Goal: Task Accomplishment & Management: Manage account settings

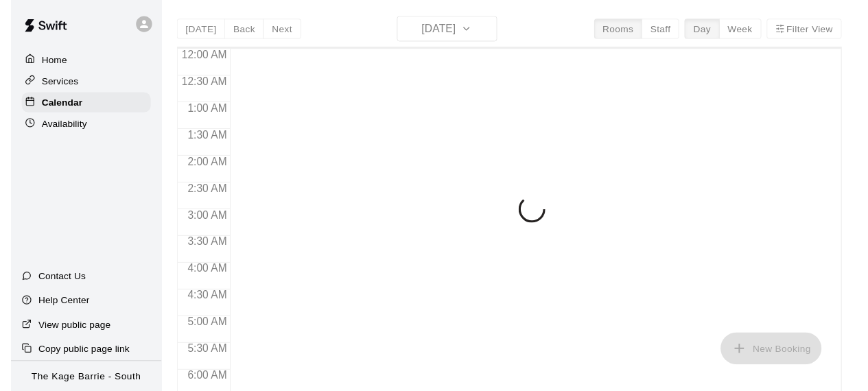
scroll to position [949, 0]
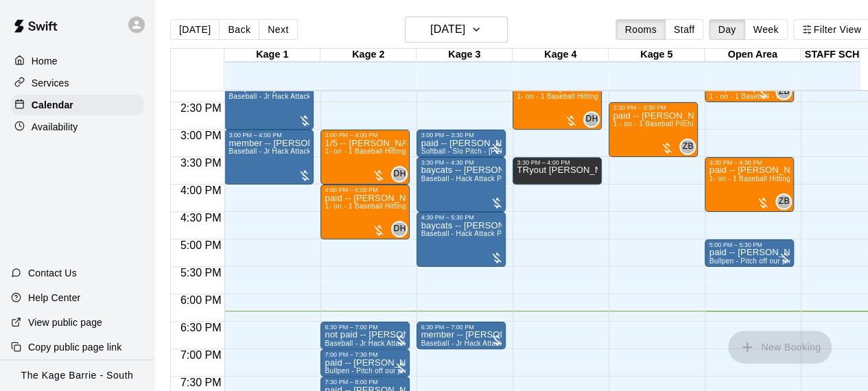
scroll to position [757, 0]
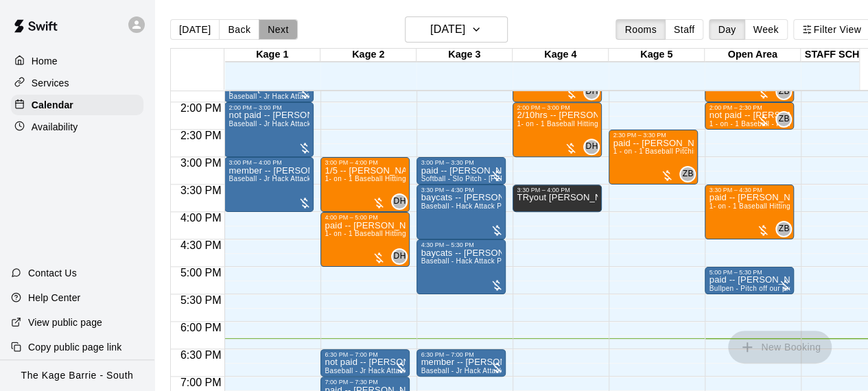
click at [278, 32] on button "Next" at bounding box center [278, 29] width 38 height 21
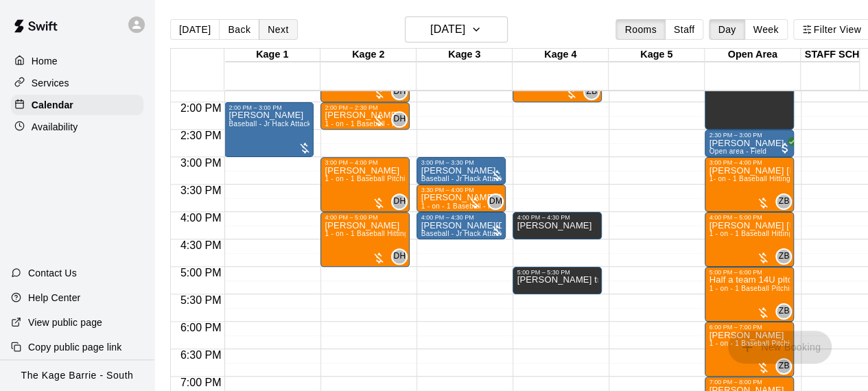
click at [278, 32] on button "Next" at bounding box center [278, 29] width 38 height 21
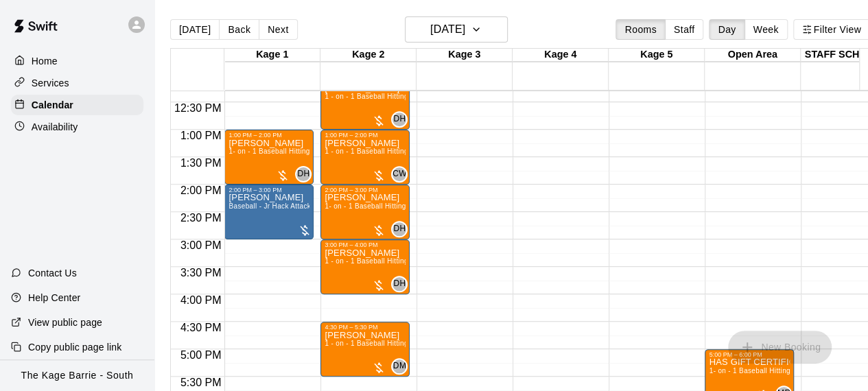
scroll to position [647, 0]
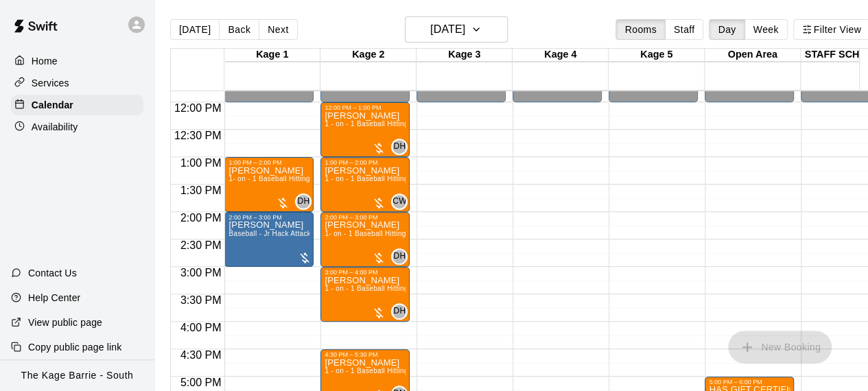
click at [573, 226] on div "12:00 AM – 12:00 PM Closed 9:00 PM – 11:59 PM Closed" at bounding box center [556, 102] width 89 height 1317
click at [280, 29] on button "Next" at bounding box center [278, 29] width 38 height 21
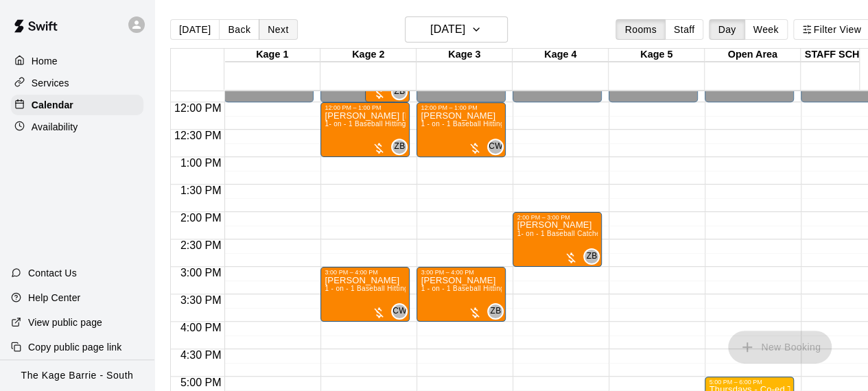
click at [272, 27] on button "Next" at bounding box center [278, 29] width 38 height 21
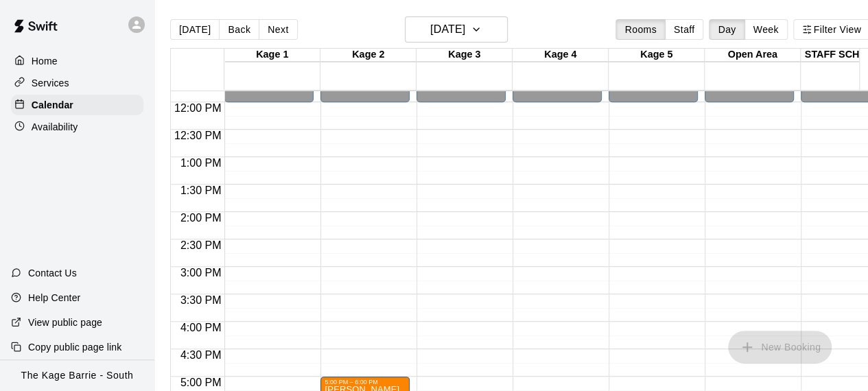
click at [289, 164] on div "12:00 AM – 12:00 PM Closed 9:00 PM – 11:59 PM Closed" at bounding box center [268, 102] width 89 height 1317
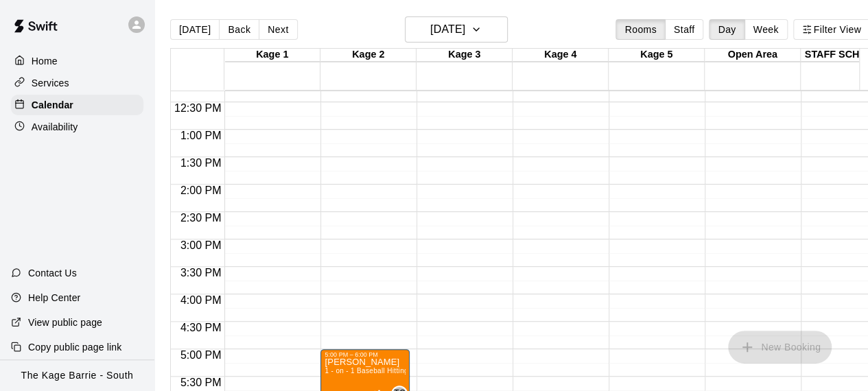
scroll to position [702, 0]
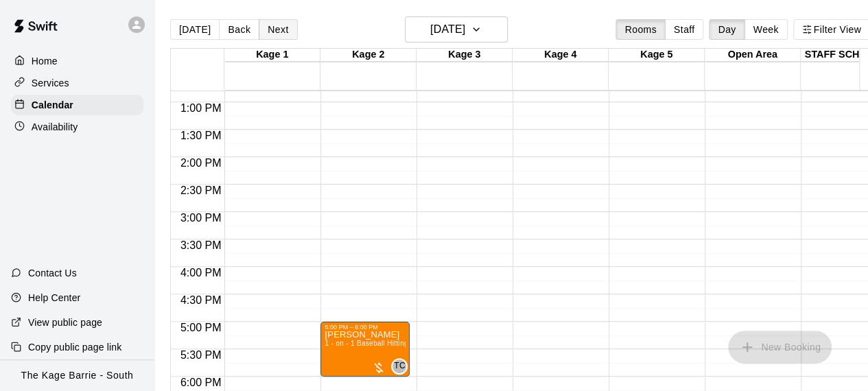
click at [279, 27] on button "Next" at bounding box center [278, 29] width 38 height 21
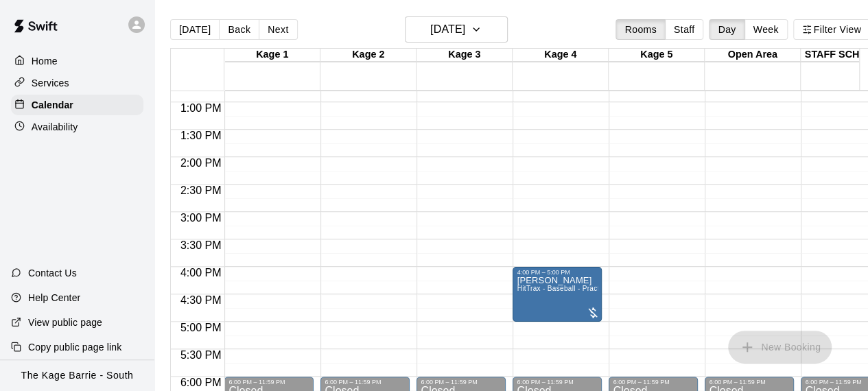
click at [307, 243] on div "12:00 AM – 10:00 AM Closed 10:00 AM – 11:00 AM [PERSON_NAME] 1- on - 1 Baseball…" at bounding box center [268, 47] width 89 height 1317
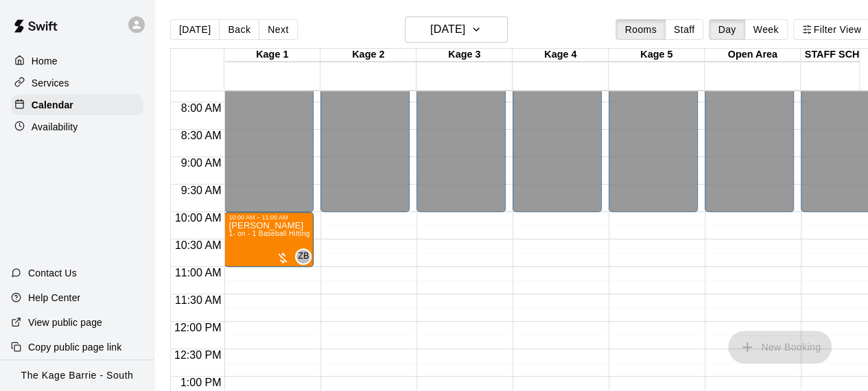
scroll to position [400, 0]
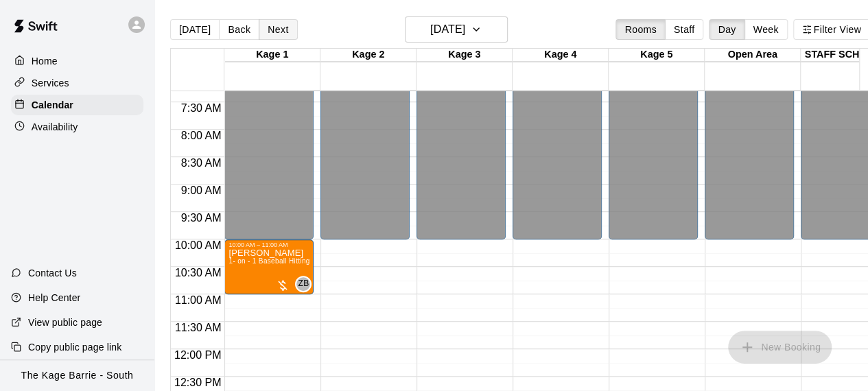
click at [275, 28] on button "Next" at bounding box center [278, 29] width 38 height 21
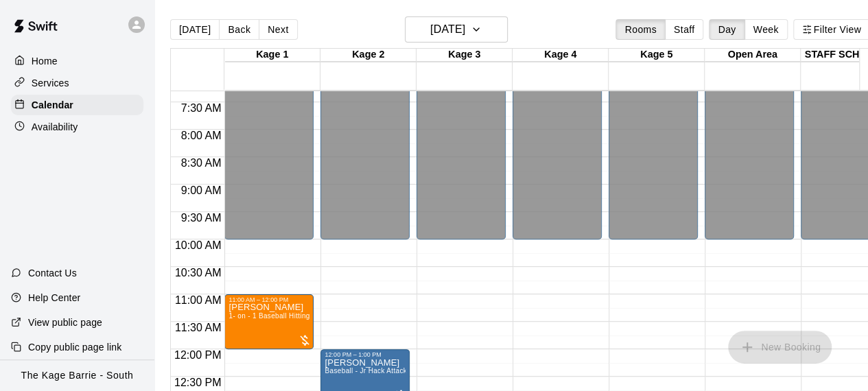
click at [441, 313] on div "12:00 AM – 10:00 AM Closed 6:00 PM – 11:59 PM Closed" at bounding box center [460, 349] width 89 height 1317
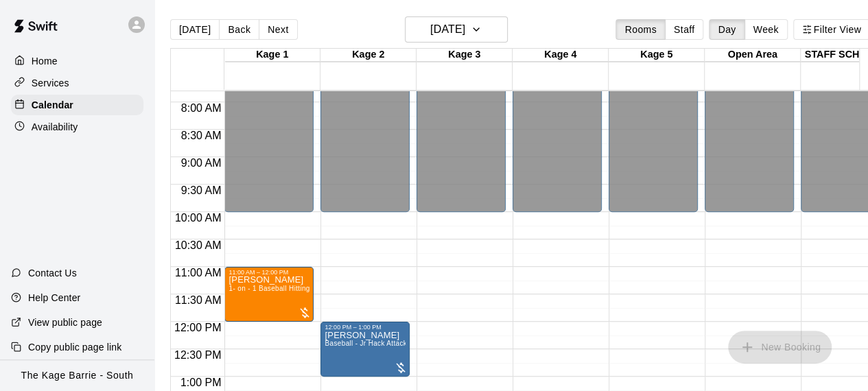
scroll to position [593, 0]
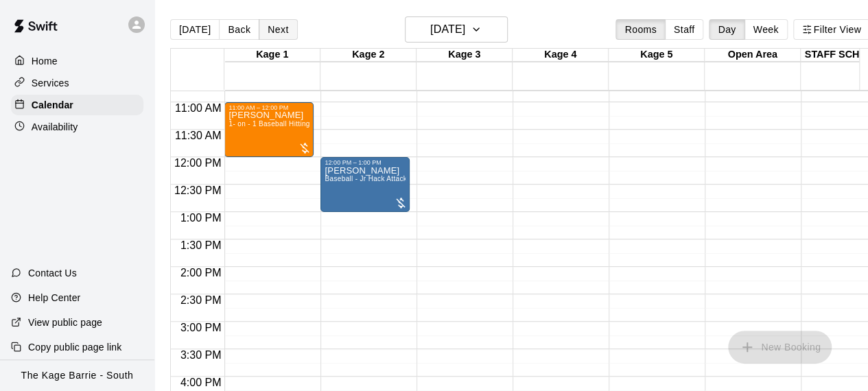
click at [284, 31] on button "Next" at bounding box center [278, 29] width 38 height 21
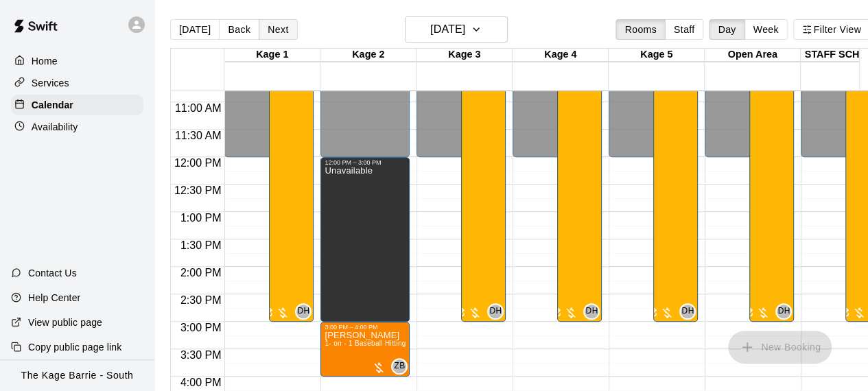
click at [270, 28] on button "Next" at bounding box center [278, 29] width 38 height 21
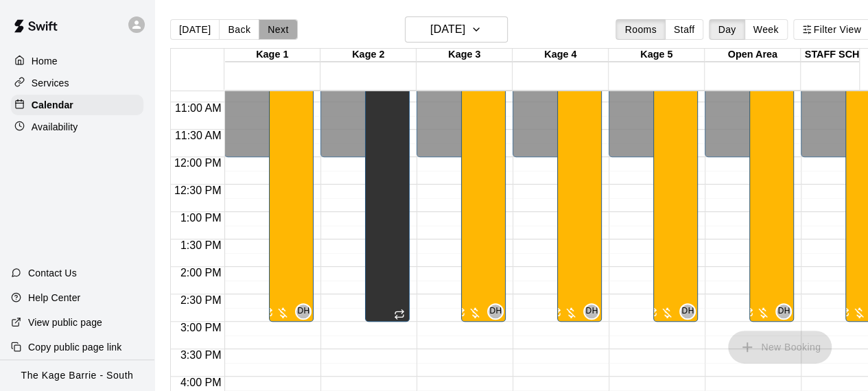
click at [270, 28] on button "Next" at bounding box center [278, 29] width 38 height 21
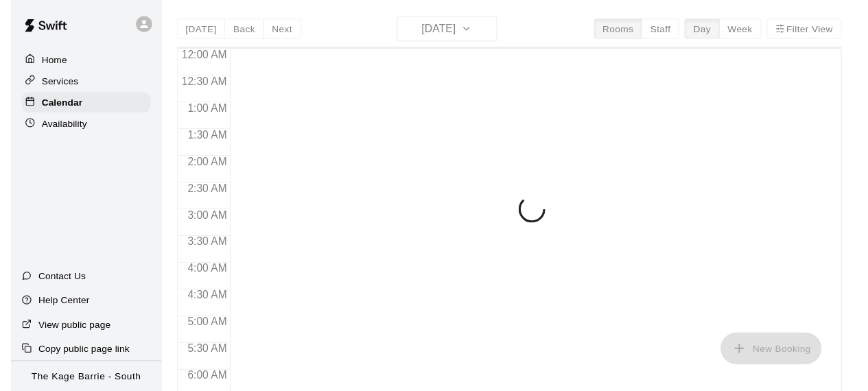
scroll to position [949, 0]
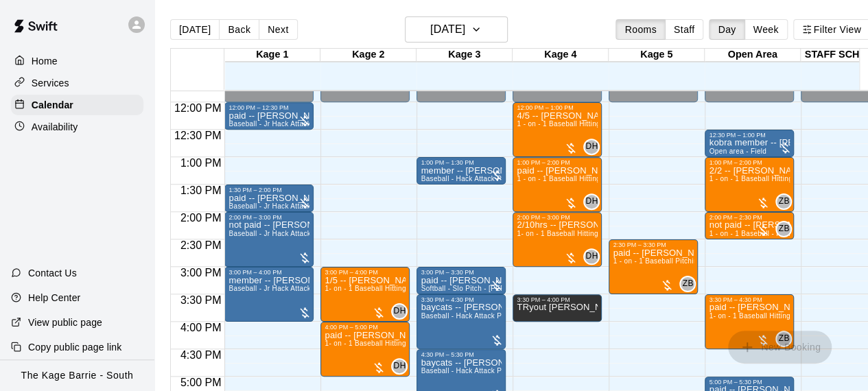
scroll to position [620, 0]
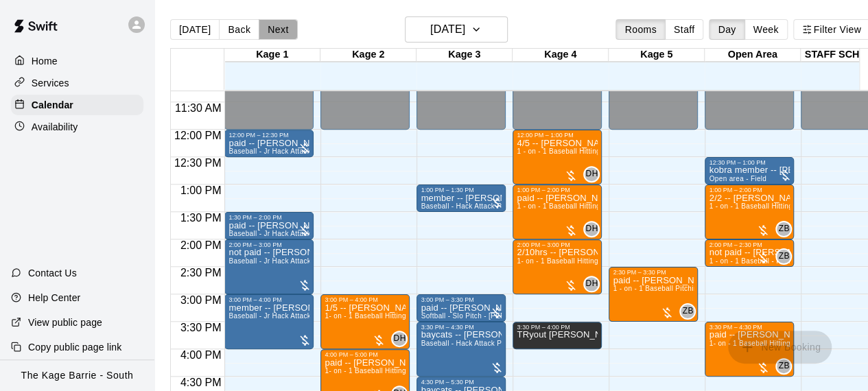
click at [283, 29] on button "Next" at bounding box center [278, 29] width 38 height 21
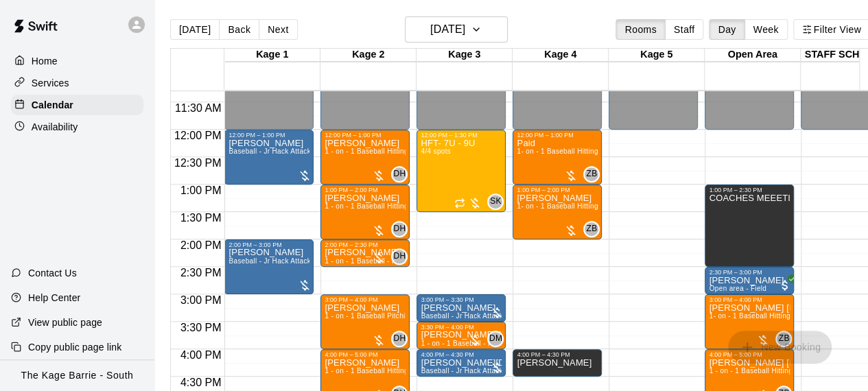
click at [464, 241] on div "12:00 AM – 12:00 PM Closed 12:00 PM – 1:30 PM HFT- 7U - 9U 4/4 spots SK 0 3:00 …" at bounding box center [460, 129] width 89 height 1317
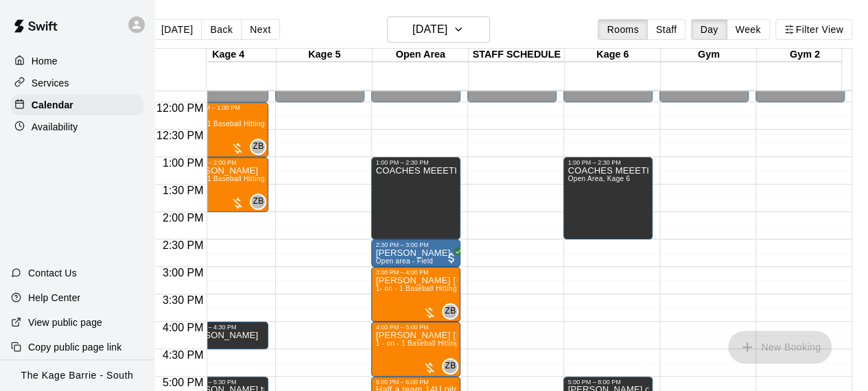
scroll to position [620, 315]
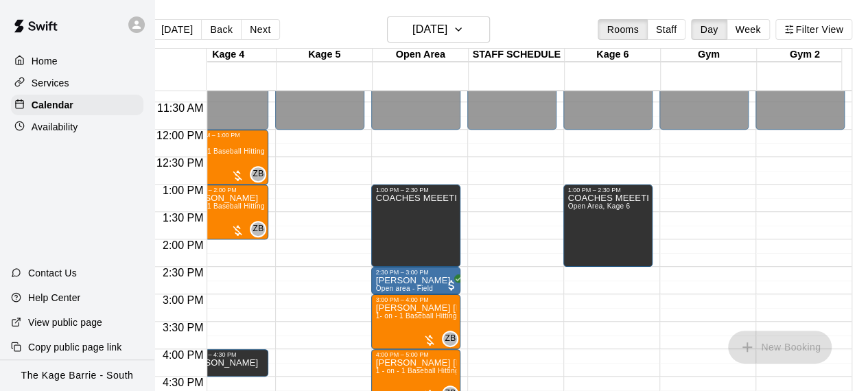
click at [549, 330] on div at bounding box center [515, 329] width 95 height 14
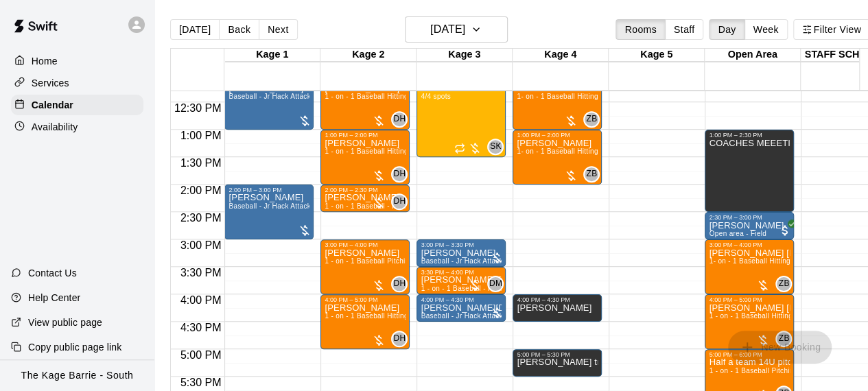
scroll to position [565, 0]
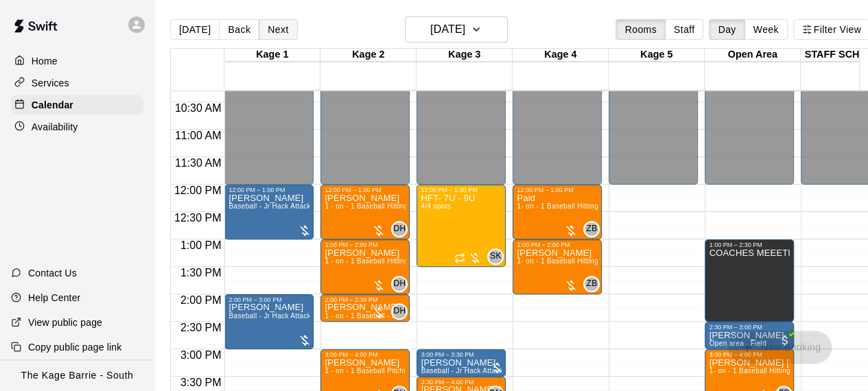
click at [280, 33] on button "Next" at bounding box center [278, 29] width 38 height 21
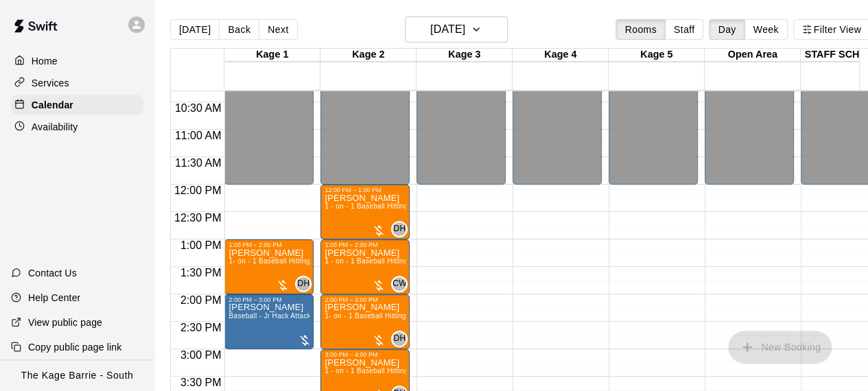
click at [438, 236] on div "12:00 AM – 12:00 PM Closed 9:00 PM – 11:59 PM Closed" at bounding box center [460, 184] width 89 height 1317
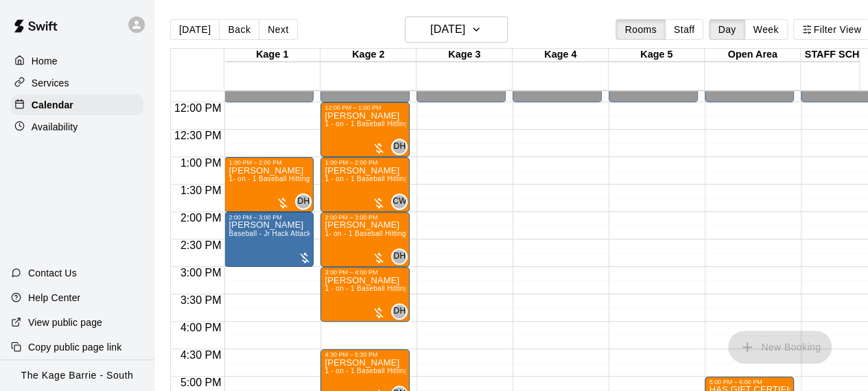
scroll to position [0, 0]
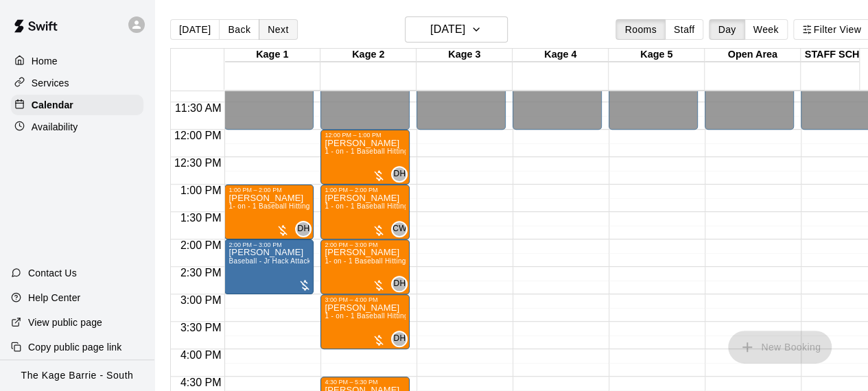
click at [282, 21] on button "Next" at bounding box center [278, 29] width 38 height 21
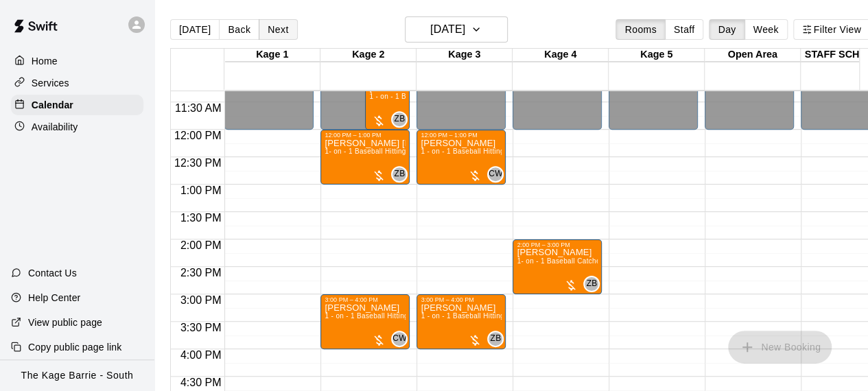
click at [269, 34] on button "Next" at bounding box center [278, 29] width 38 height 21
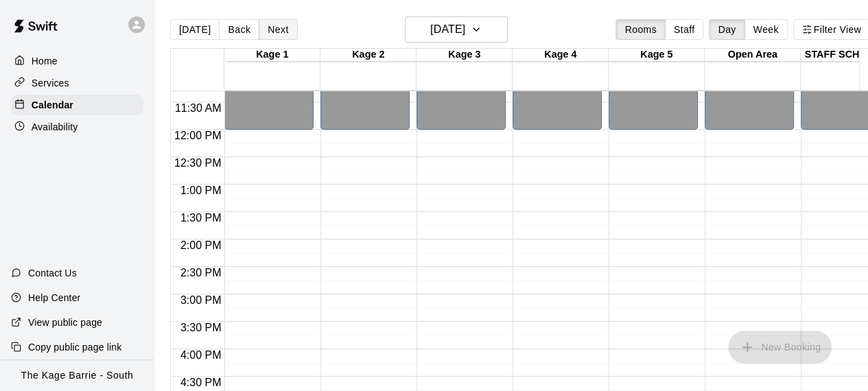
click at [269, 34] on button "Next" at bounding box center [278, 29] width 38 height 21
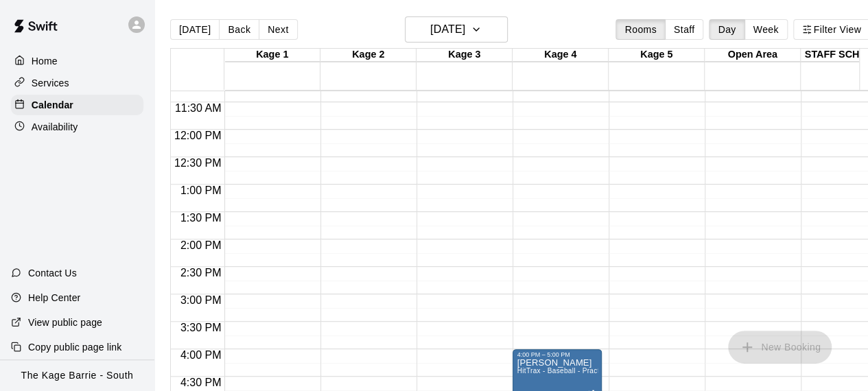
click at [345, 178] on div "12:00 AM – 10:00 AM Closed 6:00 PM – 11:59 PM Closed" at bounding box center [364, 129] width 89 height 1317
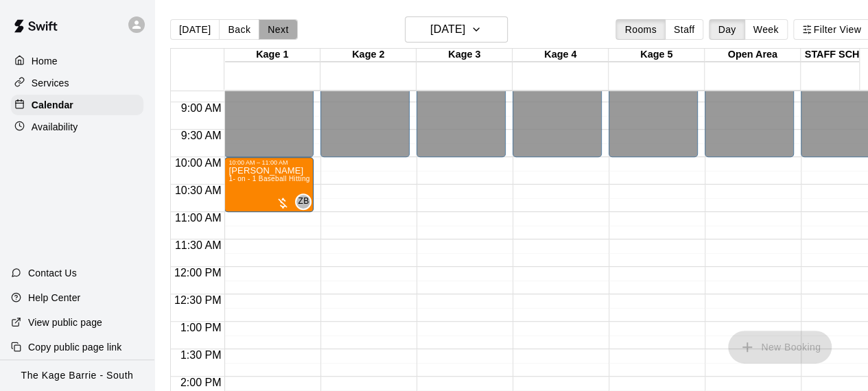
click at [278, 33] on button "Next" at bounding box center [278, 29] width 38 height 21
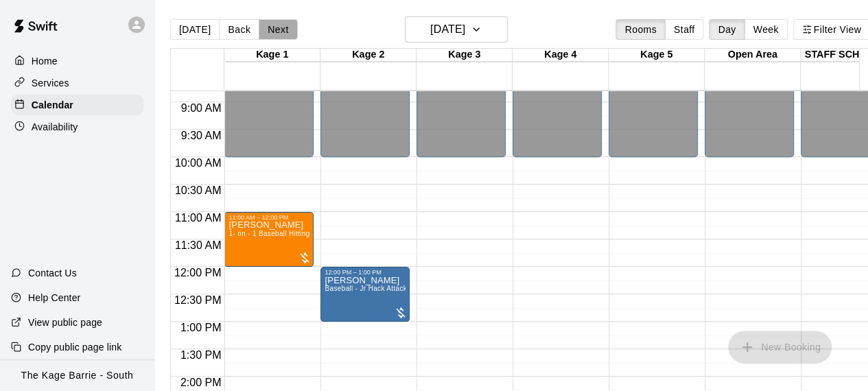
click at [278, 33] on button "Next" at bounding box center [278, 29] width 38 height 21
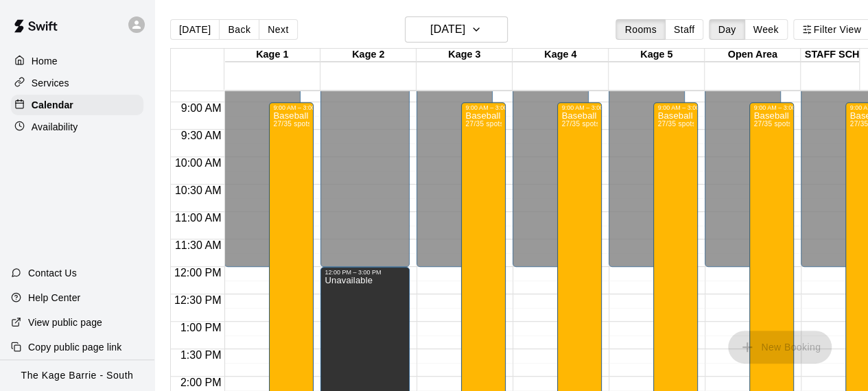
click at [435, 309] on div "12:00 AM – 12:00 PM Closed 9:00 PM – 11:59 PM Closed 9:00 AM – 3:00 PM Baseball…" at bounding box center [460, 266] width 89 height 1317
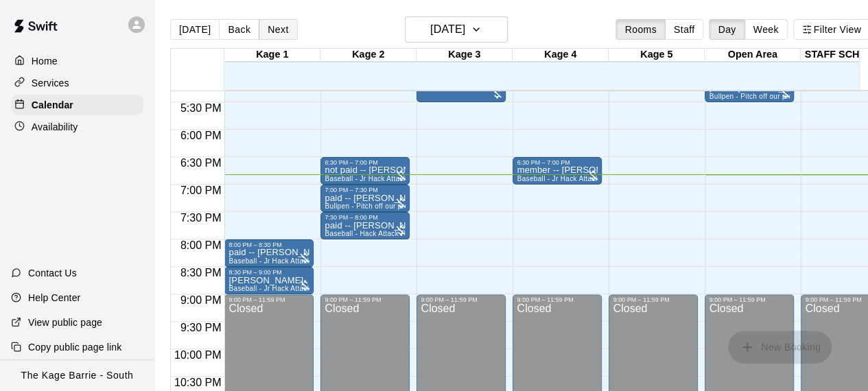
click at [273, 24] on button "Next" at bounding box center [278, 29] width 38 height 21
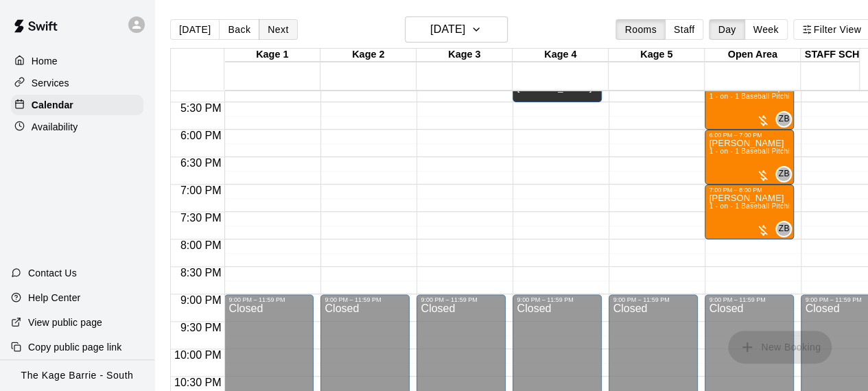
click at [281, 31] on button "Next" at bounding box center [278, 29] width 38 height 21
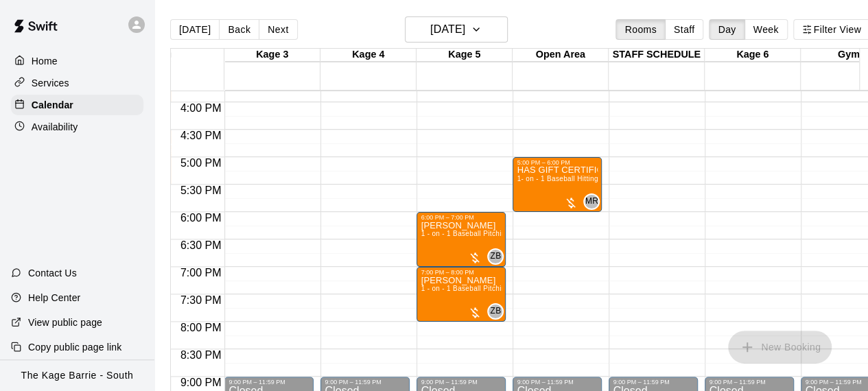
scroll to position [0, 82]
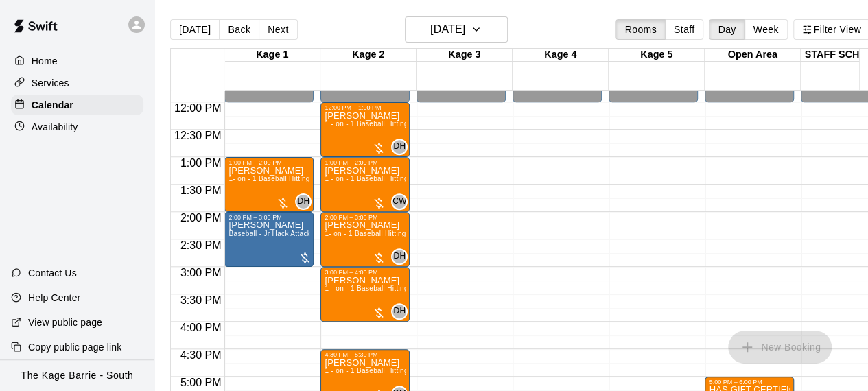
scroll to position [757, 0]
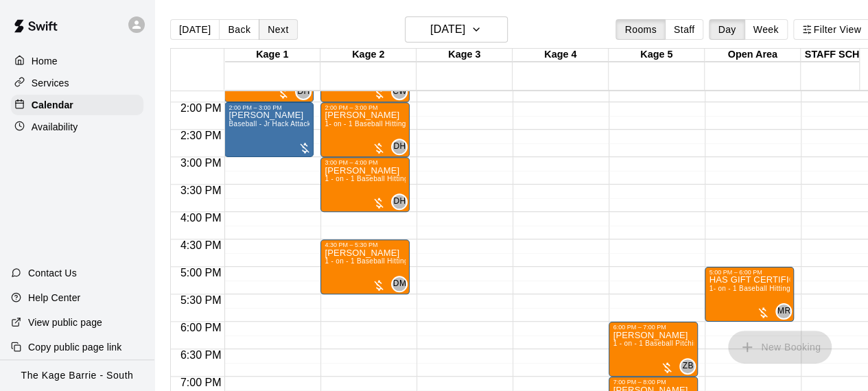
click at [268, 26] on button "Next" at bounding box center [278, 29] width 38 height 21
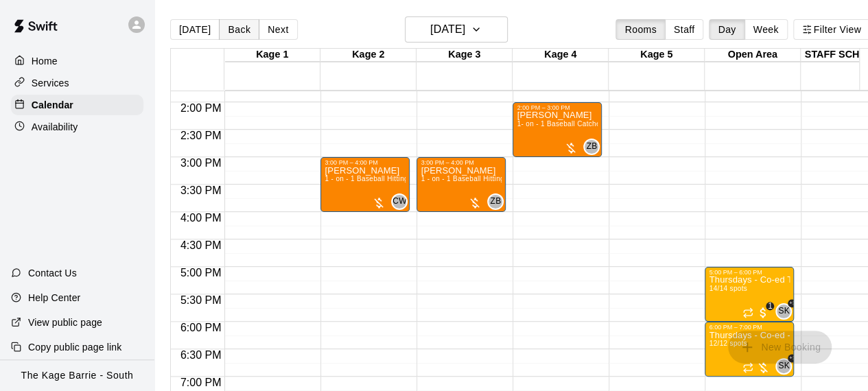
click at [242, 31] on button "Back" at bounding box center [239, 29] width 40 height 21
